Goal: Task Accomplishment & Management: Use online tool/utility

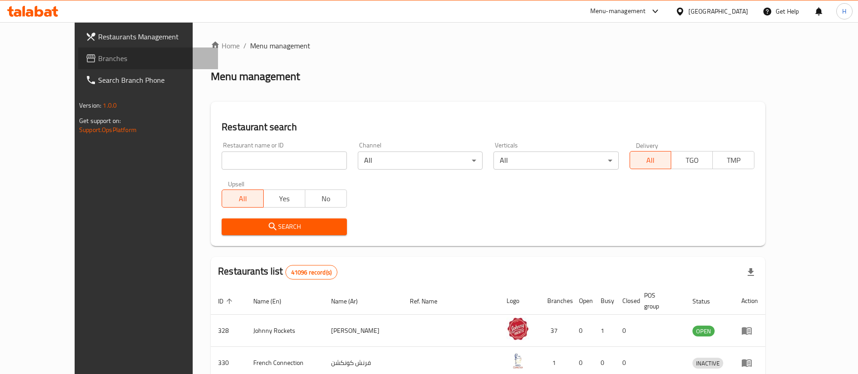
click at [98, 58] on span "Branches" at bounding box center [154, 58] width 113 height 11
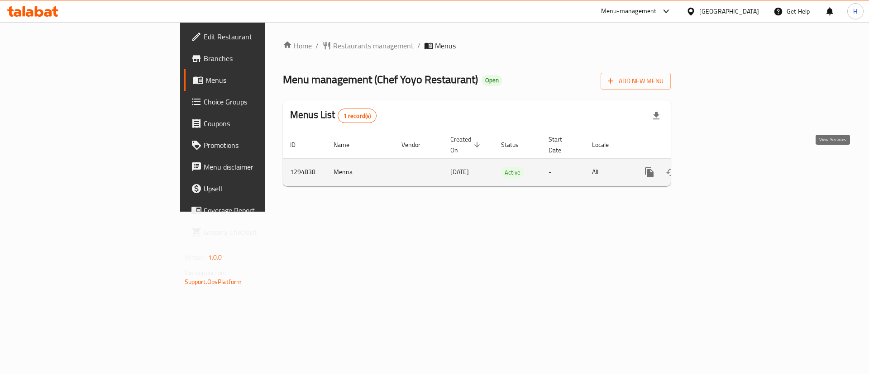
click at [720, 167] on icon "enhanced table" at bounding box center [714, 172] width 11 height 11
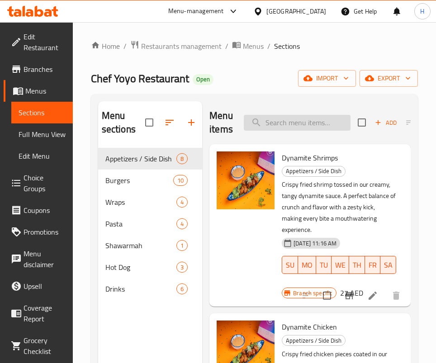
click at [282, 117] on input "search" at bounding box center [297, 123] width 107 height 16
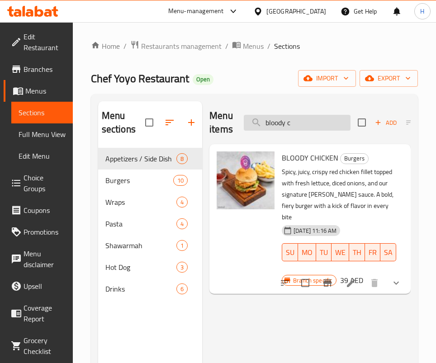
click at [291, 120] on input "bloody c" at bounding box center [297, 123] width 107 height 16
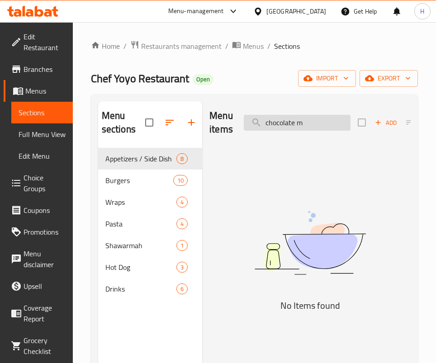
click at [293, 129] on input "chocolate m" at bounding box center [297, 123] width 107 height 16
click at [137, 282] on div "Drinks 6" at bounding box center [150, 289] width 104 height 22
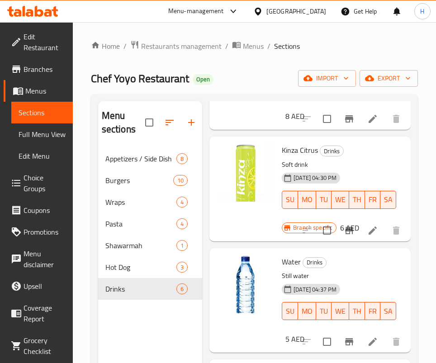
scroll to position [748, 0]
click at [353, 252] on div "Water Drinks Still water 26-08-2025 04:37 PM SU MO TU WE TH FR SA 5 AED" at bounding box center [310, 300] width 194 height 97
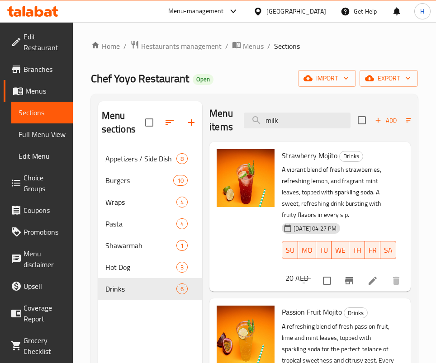
scroll to position [0, 0]
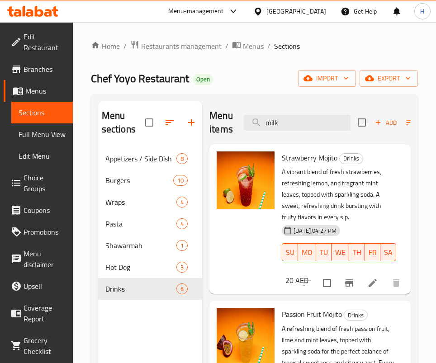
click at [310, 115] on input "milk" at bounding box center [297, 123] width 107 height 16
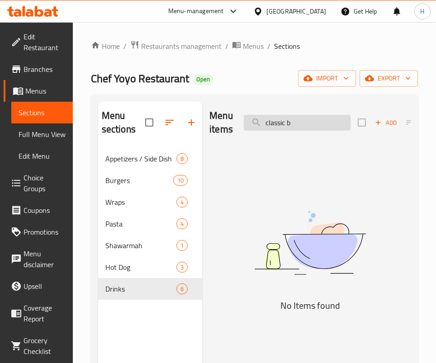
click at [311, 122] on input "classic b" at bounding box center [297, 123] width 107 height 16
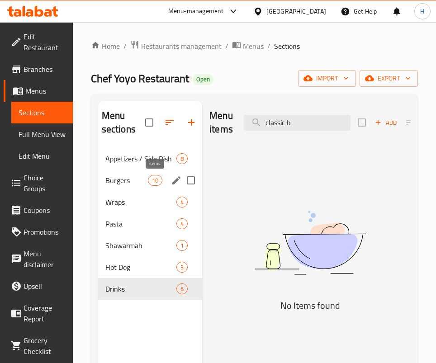
click at [151, 176] on span "10" at bounding box center [155, 180] width 14 height 9
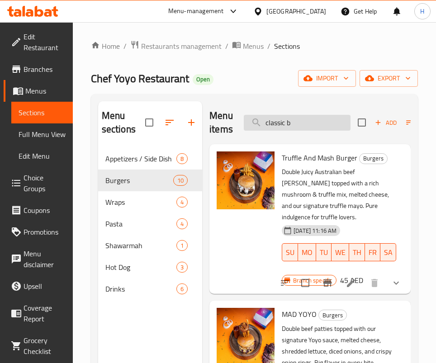
click at [310, 129] on input "classic b" at bounding box center [297, 123] width 107 height 16
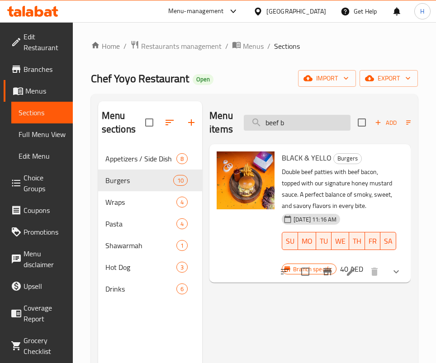
click at [290, 121] on input "beef b" at bounding box center [297, 123] width 107 height 16
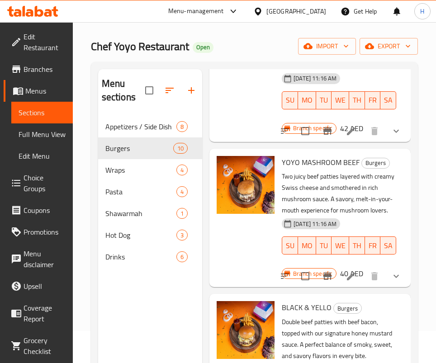
scroll to position [127, 0]
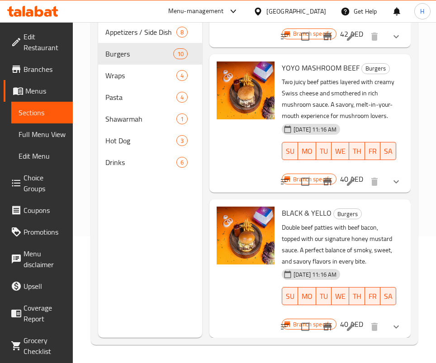
click at [347, 203] on div "BLACK & YELLO Burgers Double beef patties with beef bacon, topped with our sign…" at bounding box center [310, 268] width 194 height 131
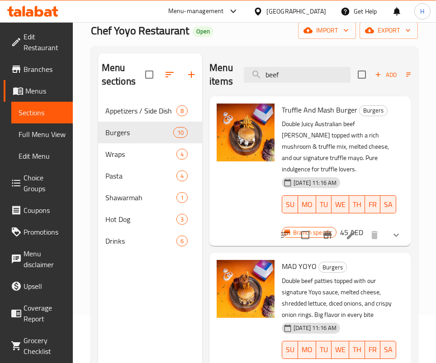
scroll to position [0, 0]
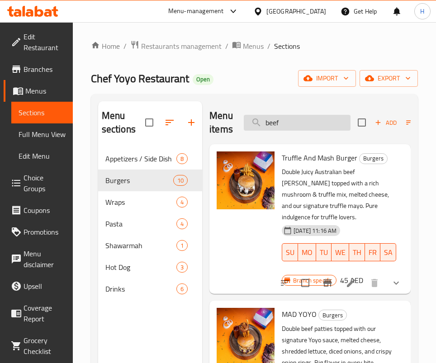
click at [287, 119] on input "beef" at bounding box center [297, 123] width 107 height 16
type input "v"
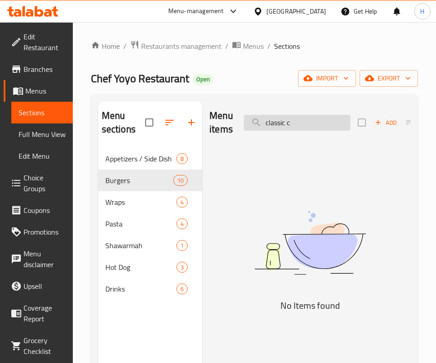
click at [274, 120] on input "classic c" at bounding box center [297, 123] width 107 height 16
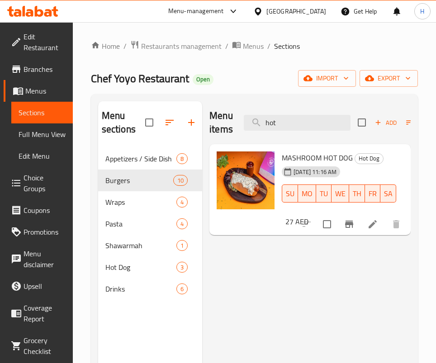
drag, startPoint x: 328, startPoint y: 273, endPoint x: 321, endPoint y: 260, distance: 15.2
click at [328, 273] on div "Menu items hot Add Sort Manage items MASHROOM HOT DOG Hot Dog 18-06-2025 11:16 …" at bounding box center [306, 282] width 209 height 363
click at [301, 130] on input "hot" at bounding box center [297, 123] width 107 height 16
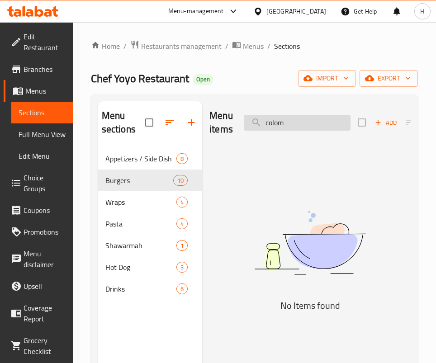
click at [305, 127] on input "colom" at bounding box center [297, 123] width 107 height 16
click at [336, 118] on input "combo" at bounding box center [297, 123] width 107 height 16
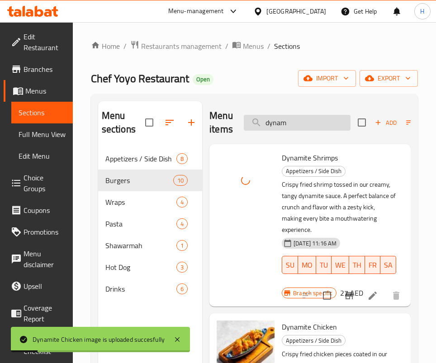
click at [288, 122] on input "dynam" at bounding box center [297, 123] width 107 height 16
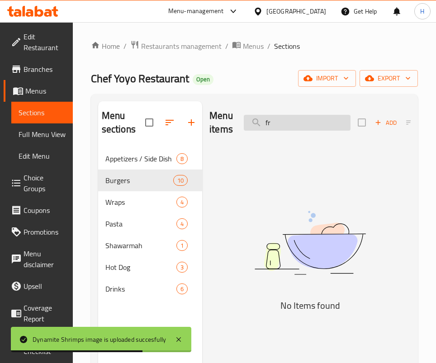
type input "f"
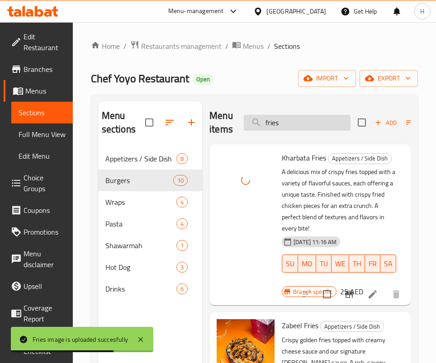
click at [300, 121] on input "fries" at bounding box center [297, 123] width 107 height 16
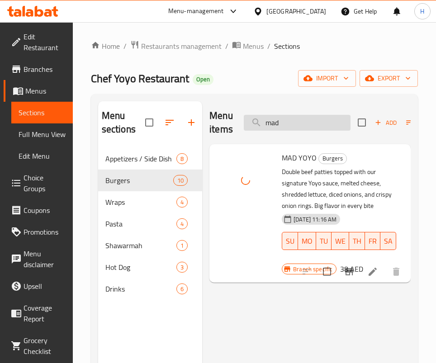
click at [301, 127] on input "mad" at bounding box center [297, 123] width 107 height 16
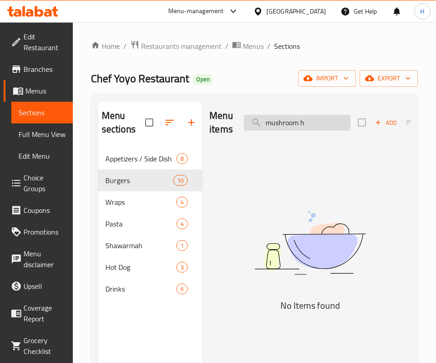
click at [291, 129] on input "mushroom h" at bounding box center [297, 123] width 107 height 16
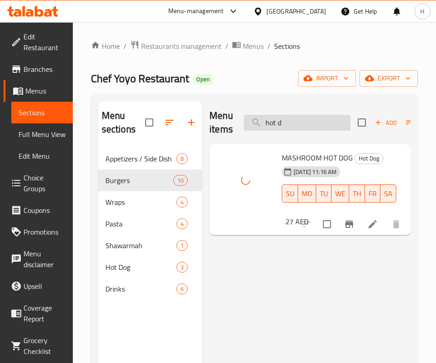
click at [299, 123] on input "hot d" at bounding box center [297, 123] width 107 height 16
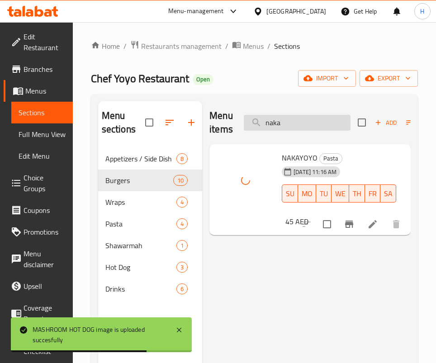
click at [289, 123] on input "naka" at bounding box center [297, 123] width 107 height 16
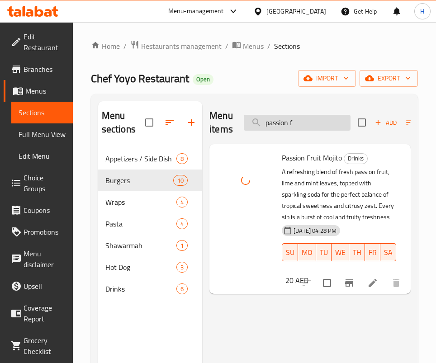
click at [319, 124] on input "passion f" at bounding box center [297, 123] width 107 height 16
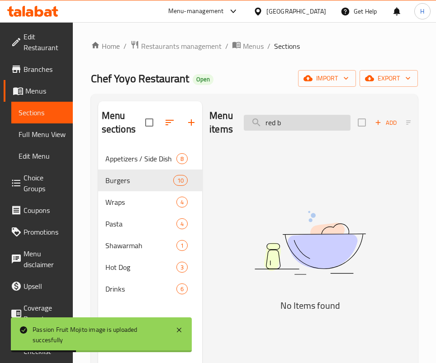
click at [319, 124] on input "red b" at bounding box center [297, 123] width 107 height 16
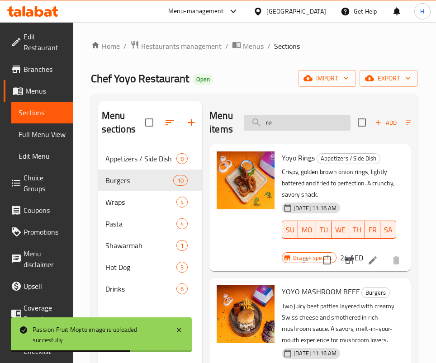
type input "r"
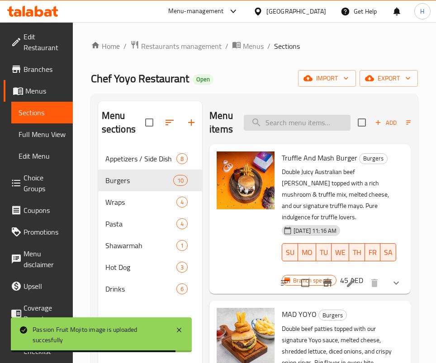
type input "e"
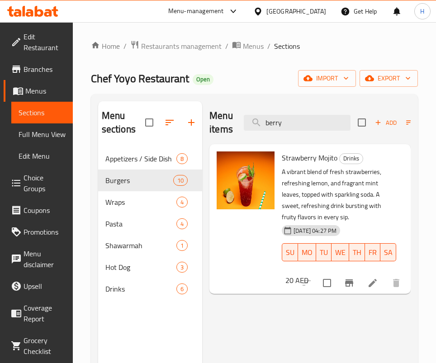
click at [285, 314] on div "Menu items berry Add Sort Manage items Strawberry Mojito Drinks A vibrant blend…" at bounding box center [306, 282] width 209 height 363
click at [326, 126] on input "berry" at bounding box center [297, 123] width 107 height 16
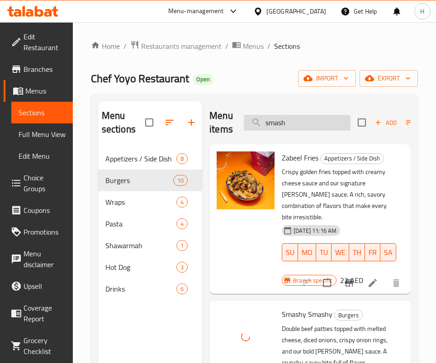
click at [306, 123] on input "smash" at bounding box center [297, 123] width 107 height 16
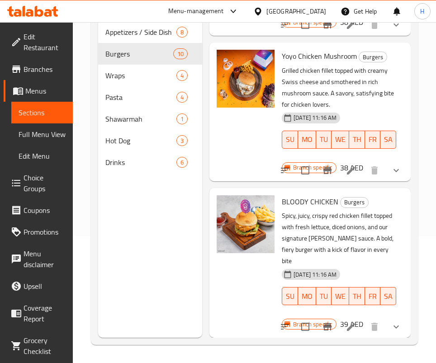
scroll to position [1405, 0]
click at [420, 215] on div "Home / Restaurants management / Menus / Sections Chef Yoyo Restaurant Open impo…" at bounding box center [254, 129] width 363 height 468
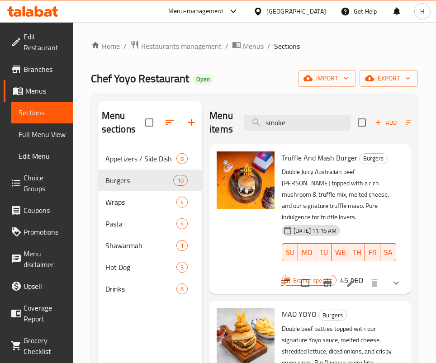
scroll to position [59, 0]
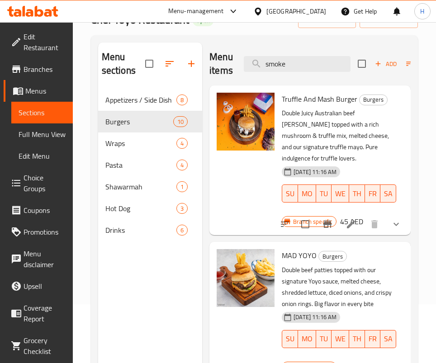
click at [300, 50] on div "Menu items smoke Add Sort Manage items" at bounding box center [310, 64] width 201 height 43
click at [298, 65] on input "smoke" at bounding box center [297, 64] width 107 height 16
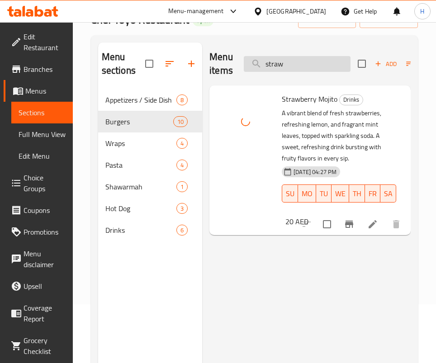
click at [302, 59] on input "straw" at bounding box center [297, 64] width 107 height 16
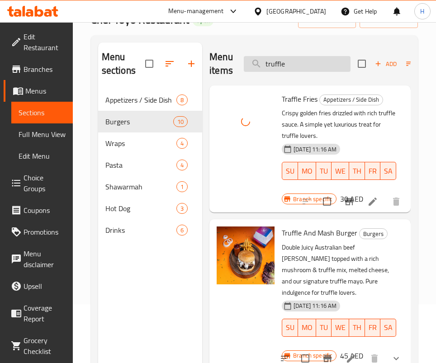
click at [314, 61] on input "truffle" at bounding box center [297, 64] width 107 height 16
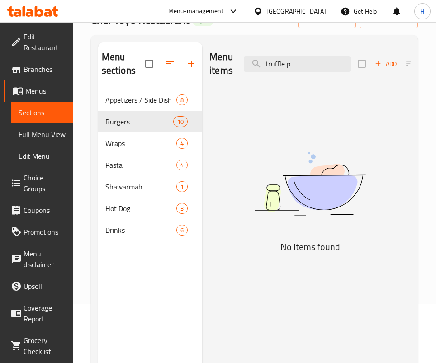
drag, startPoint x: 296, startPoint y: 284, endPoint x: 308, endPoint y: 276, distance: 14.3
click at [296, 284] on div "Menu items truffle p Add Sort Manage items No Items found" at bounding box center [306, 224] width 209 height 363
click at [130, 171] on div "Pasta 4" at bounding box center [150, 165] width 104 height 22
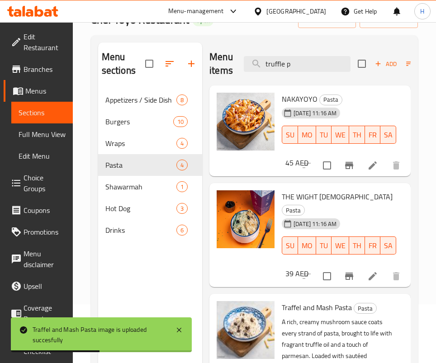
click at [300, 54] on div "Menu items truffle p Add Sort Manage items" at bounding box center [310, 64] width 201 height 43
click at [299, 70] on input "truffle p" at bounding box center [297, 64] width 107 height 16
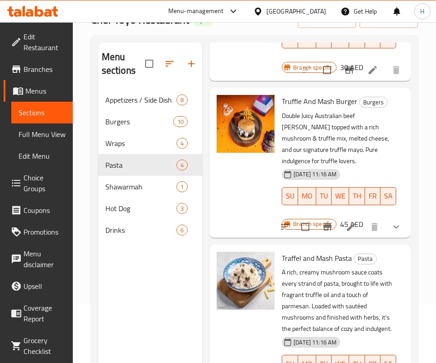
scroll to position [136, 0]
click at [257, 153] on img at bounding box center [246, 124] width 58 height 58
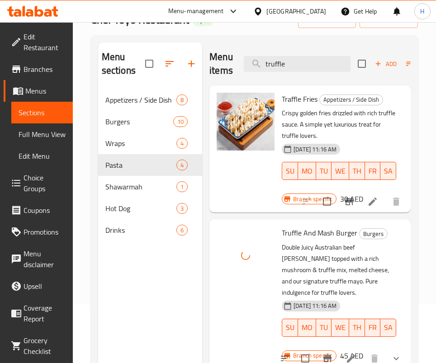
scroll to position [0, 0]
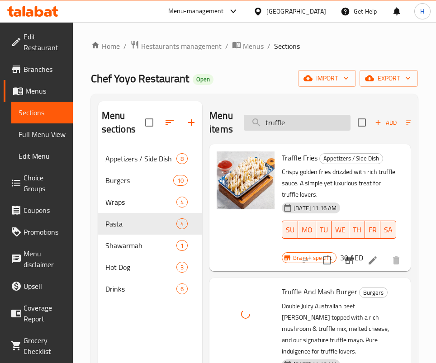
click at [305, 117] on input "truffle" at bounding box center [297, 123] width 107 height 16
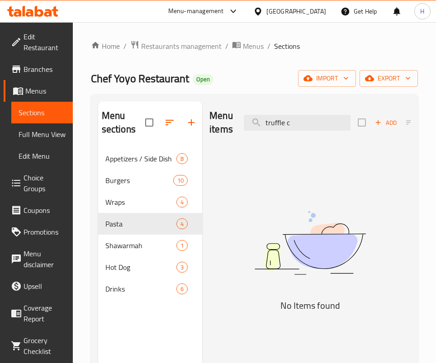
click at [329, 299] on h5 "No Items found" at bounding box center [310, 306] width 201 height 14
click at [270, 121] on input "truffle c" at bounding box center [297, 123] width 107 height 16
click at [309, 293] on img at bounding box center [310, 243] width 201 height 107
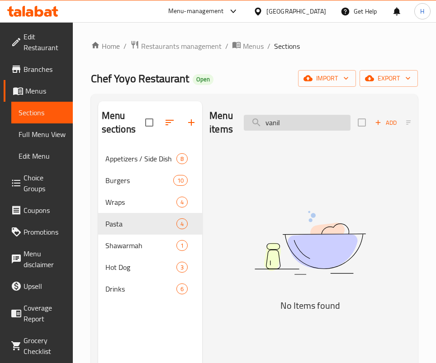
click at [308, 121] on input "vanil" at bounding box center [297, 123] width 107 height 16
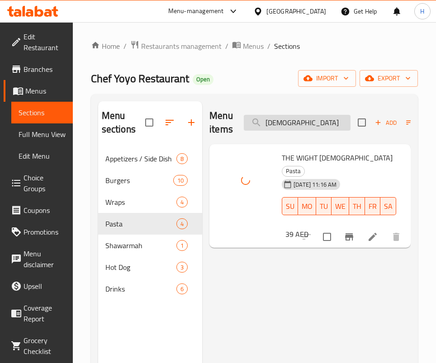
click at [311, 124] on input "lady" at bounding box center [297, 123] width 107 height 16
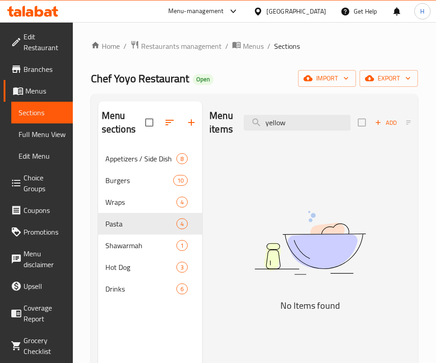
click at [320, 225] on img at bounding box center [310, 243] width 201 height 107
click at [284, 117] on input "yellow" at bounding box center [297, 123] width 107 height 16
type input "l"
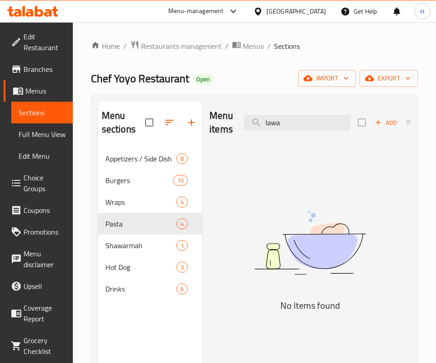
click at [339, 224] on img at bounding box center [310, 243] width 201 height 107
click at [288, 119] on input "lawa" at bounding box center [297, 123] width 107 height 16
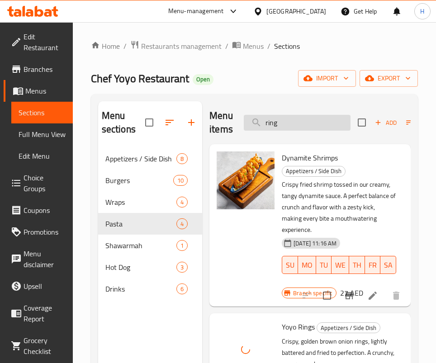
click at [295, 120] on input "ring" at bounding box center [297, 123] width 107 height 16
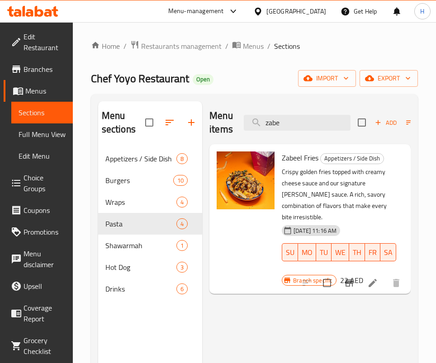
type input "zabe"
